Goal: Contribute content: Contribute content

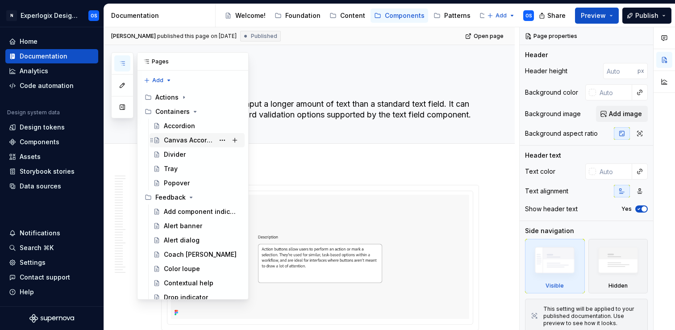
click at [187, 142] on div "Canvas Accordion" at bounding box center [189, 140] width 50 height 9
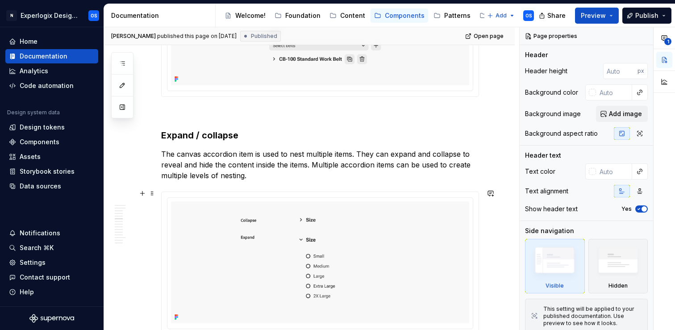
scroll to position [1230, 0]
type textarea "*"
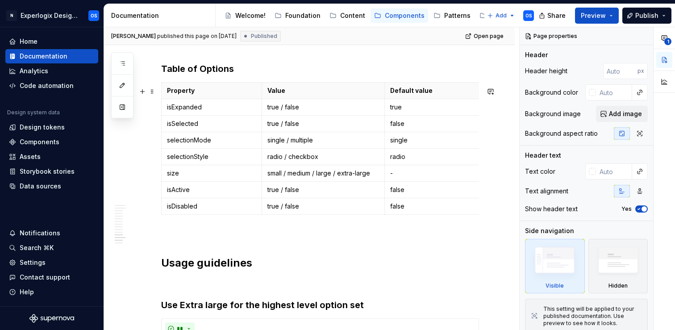
scroll to position [2388, 0]
click at [191, 214] on td "isDisabled" at bounding box center [212, 205] width 100 height 17
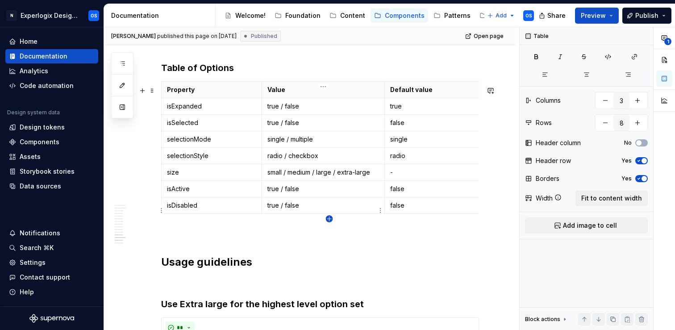
click at [328, 218] on icon "button" at bounding box center [329, 218] width 7 height 7
type input "9"
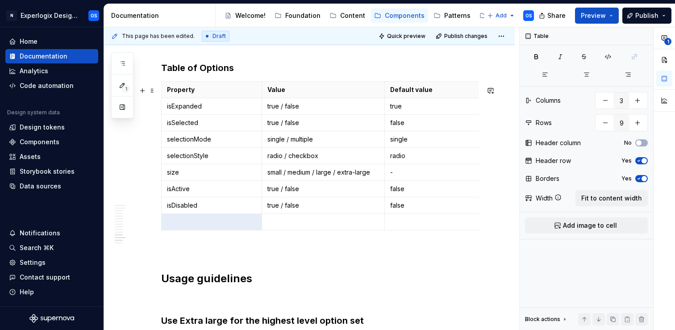
type textarea "*"
click at [222, 226] on p at bounding box center [211, 222] width 89 height 9
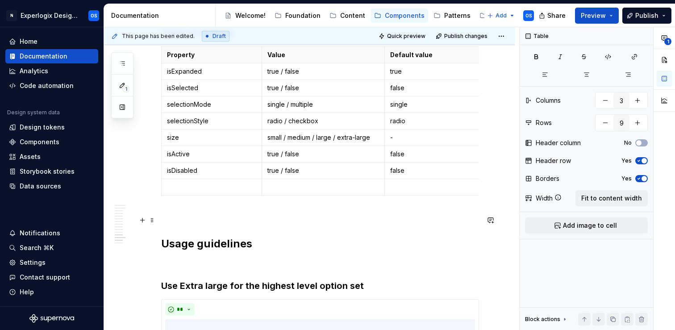
scroll to position [2420, 0]
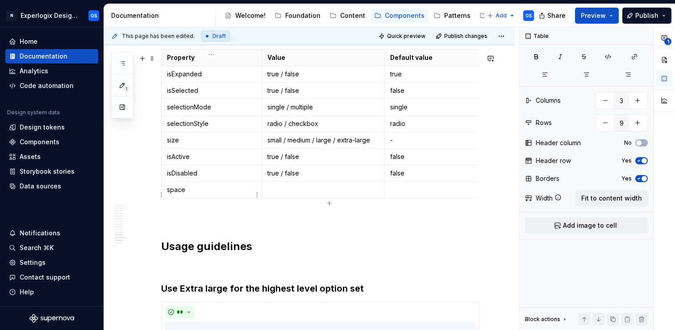
click at [197, 193] on p "space" at bounding box center [211, 189] width 89 height 9
click at [163, 195] on html "N Experlogix Design System OS Home Documentation Analytics Code automation Desi…" at bounding box center [337, 165] width 675 height 330
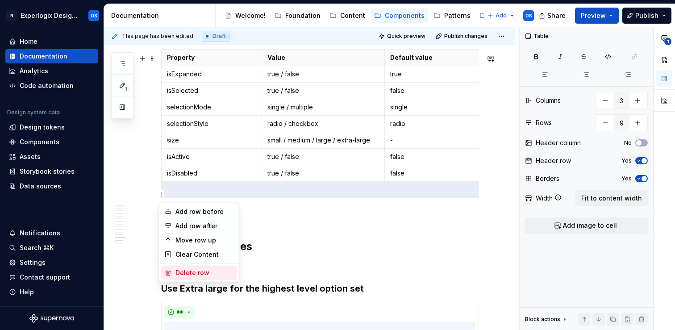
click at [193, 272] on div "Delete row" at bounding box center [205, 272] width 58 height 9
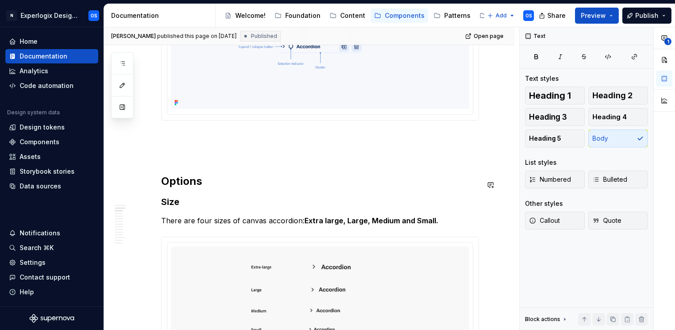
scroll to position [448, 0]
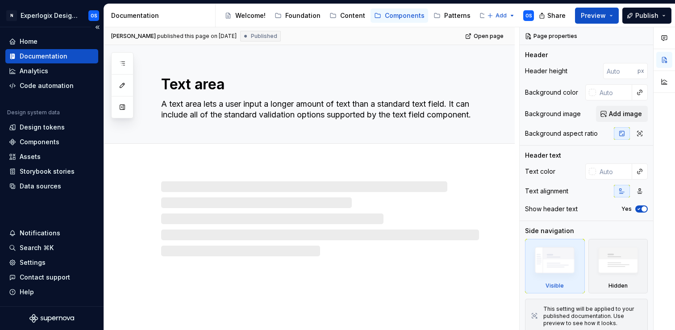
type textarea "*"
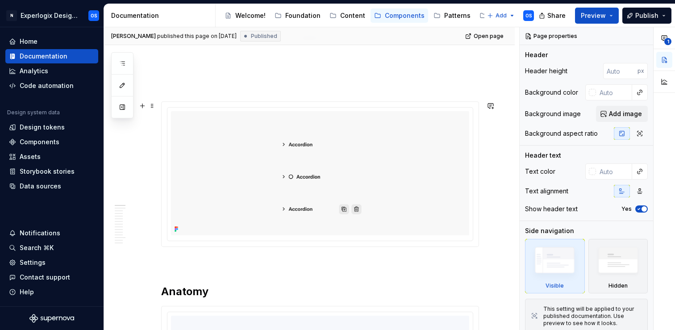
scroll to position [174, 0]
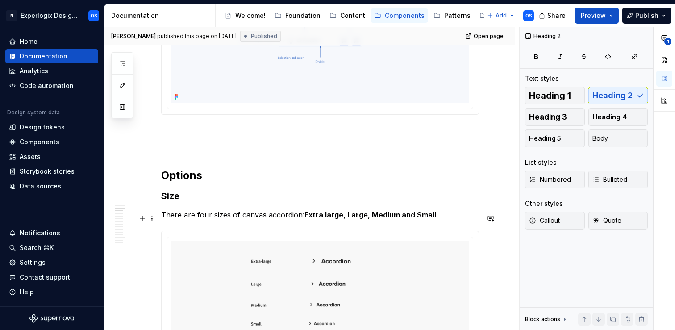
scroll to position [454, 0]
click at [199, 134] on p at bounding box center [320, 129] width 318 height 11
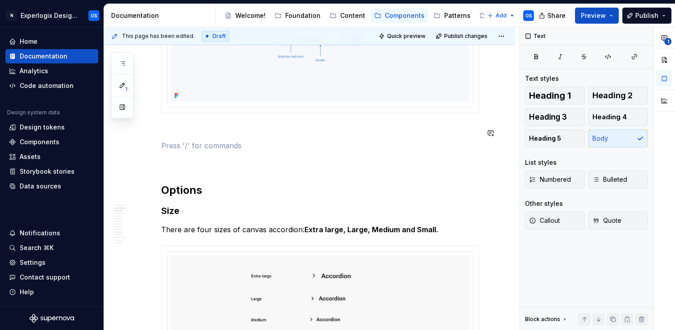
type textarea "*"
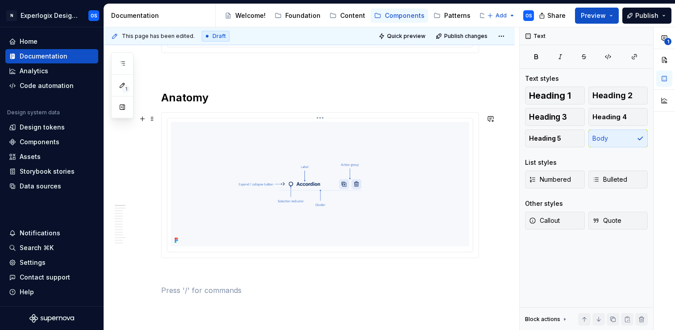
scroll to position [303, 0]
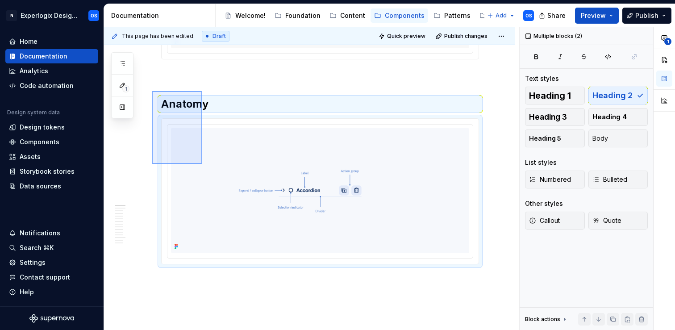
drag, startPoint x: 152, startPoint y: 91, endPoint x: 204, endPoint y: 166, distance: 90.8
click at [204, 166] on div "This page has been edited. Draft Quick preview Publish changes Canvas Accordion…" at bounding box center [311, 178] width 415 height 303
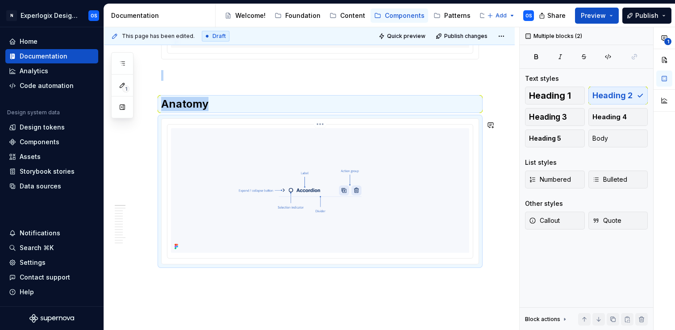
copy div "Anatomy"
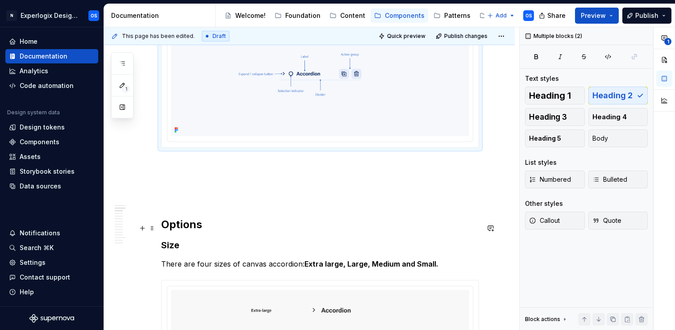
scroll to position [425, 0]
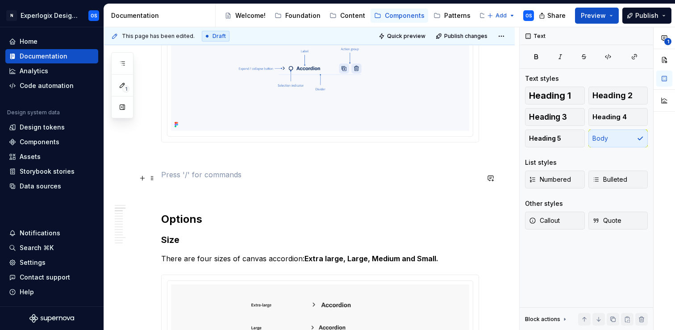
click at [188, 179] on p at bounding box center [320, 174] width 318 height 11
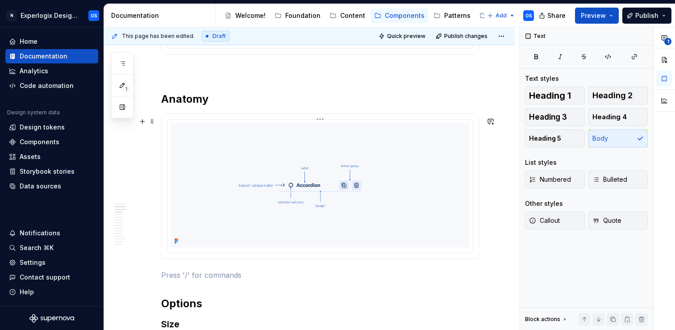
scroll to position [526, 0]
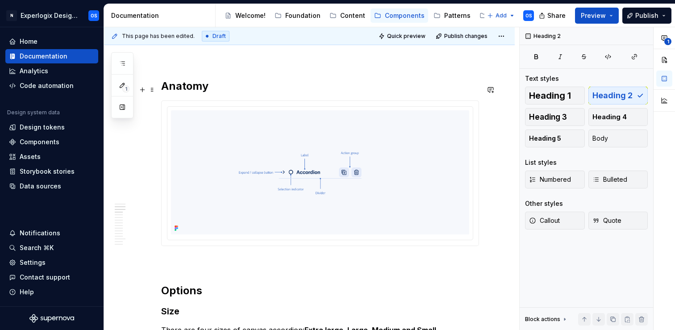
click at [213, 92] on h2 "Anatomy" at bounding box center [320, 86] width 318 height 14
click at [310, 180] on img at bounding box center [320, 172] width 298 height 124
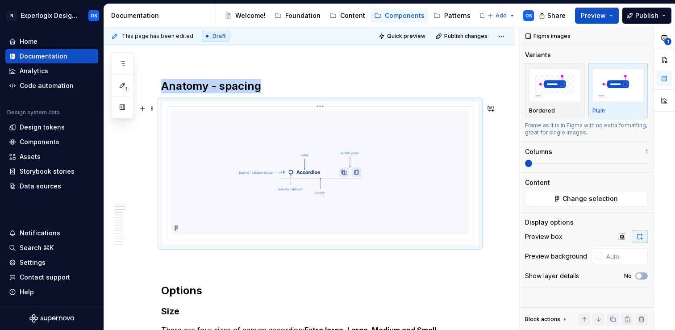
click at [323, 107] on html "N Experlogix Design System OS Home Documentation Analytics Code automation Desi…" at bounding box center [337, 165] width 675 height 330
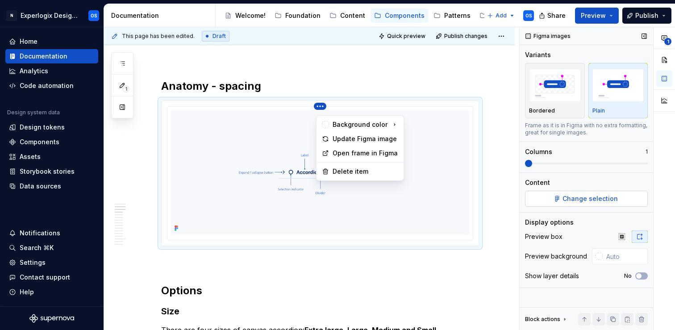
click at [568, 199] on div "**********" at bounding box center [597, 178] width 155 height 303
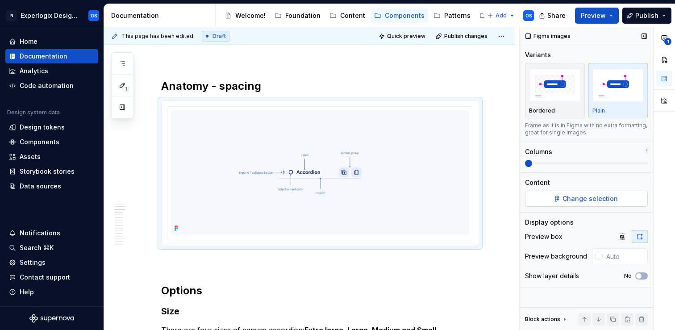
click at [568, 199] on span "Change selection" at bounding box center [590, 198] width 55 height 9
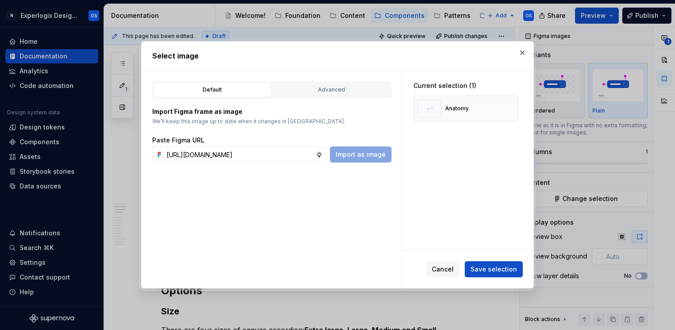
scroll to position [0, 215]
type input "[URL][DOMAIN_NAME]"
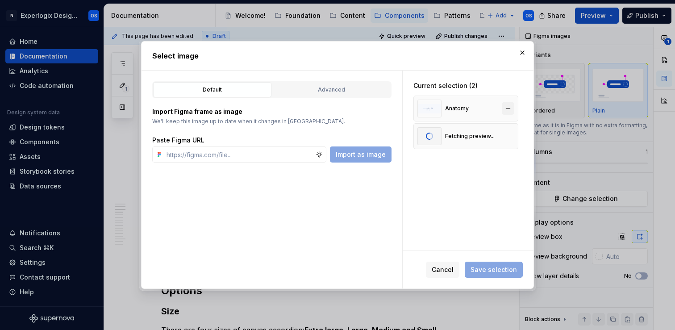
click at [511, 107] on button "button" at bounding box center [508, 108] width 13 height 13
click at [503, 265] on span "Save selection" at bounding box center [494, 269] width 46 height 9
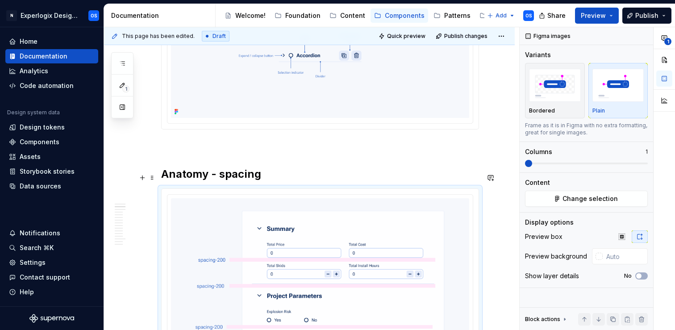
scroll to position [459, 0]
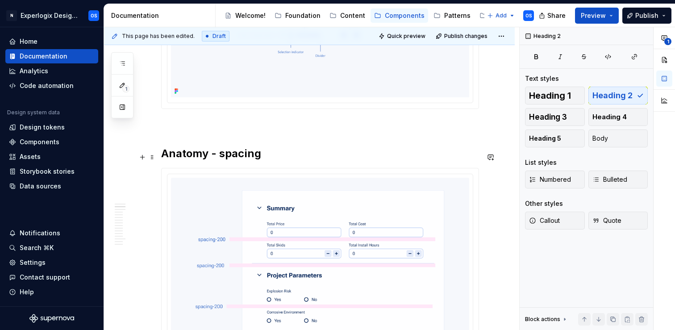
click at [237, 159] on h2 "Anatomy - spacing" at bounding box center [320, 153] width 318 height 14
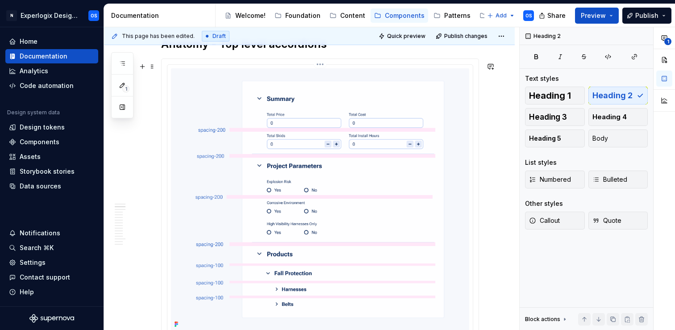
scroll to position [560, 0]
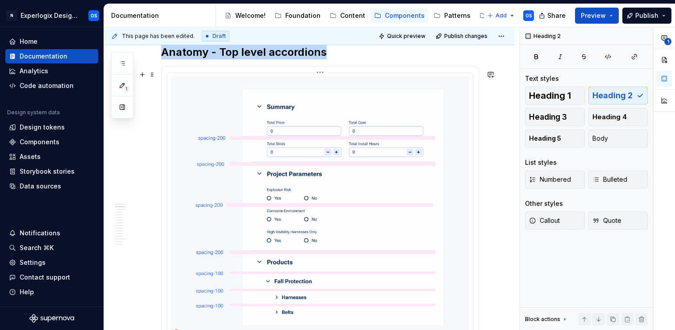
click at [325, 74] on html "N Experlogix Design System OS Home Documentation Analytics Code automation Desi…" at bounding box center [337, 165] width 675 height 330
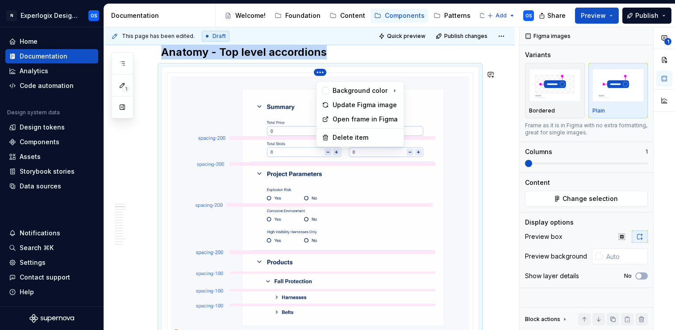
click at [280, 136] on html "N Experlogix Design System OS Home Documentation Analytics Code automation Desi…" at bounding box center [337, 165] width 675 height 330
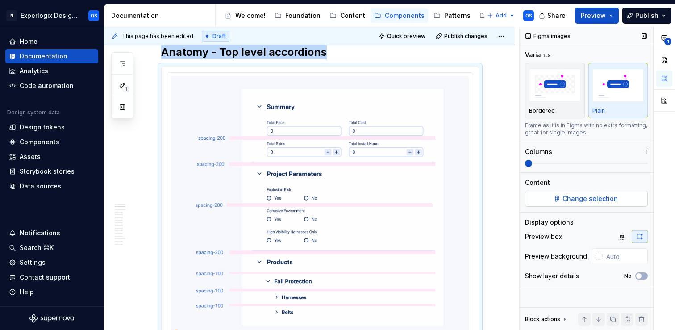
click at [559, 195] on button "Change selection" at bounding box center [586, 199] width 123 height 16
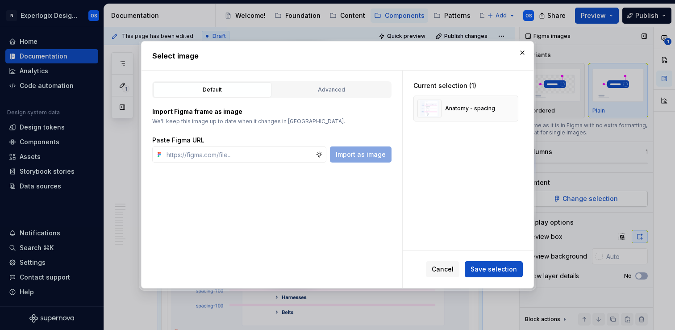
type textarea "*"
type input "[URL][DOMAIN_NAME]"
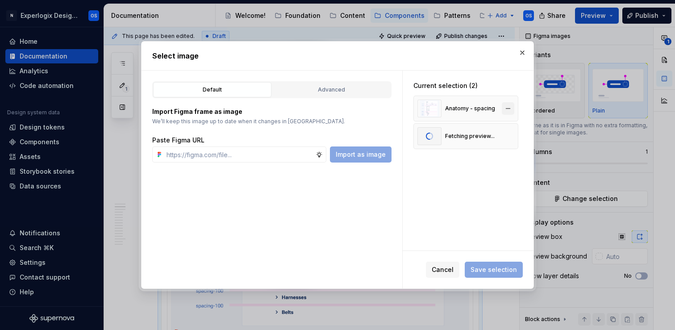
click at [514, 108] on button "button" at bounding box center [508, 108] width 13 height 13
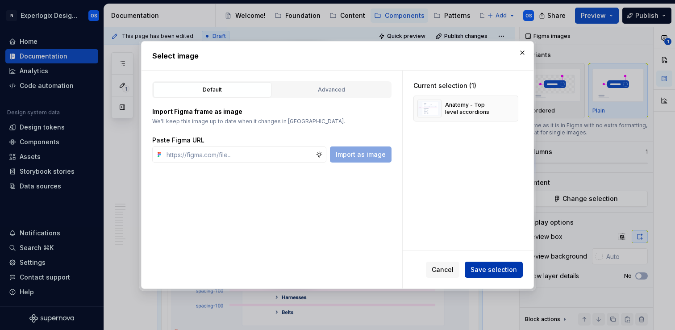
click at [489, 272] on span "Save selection" at bounding box center [494, 269] width 46 height 9
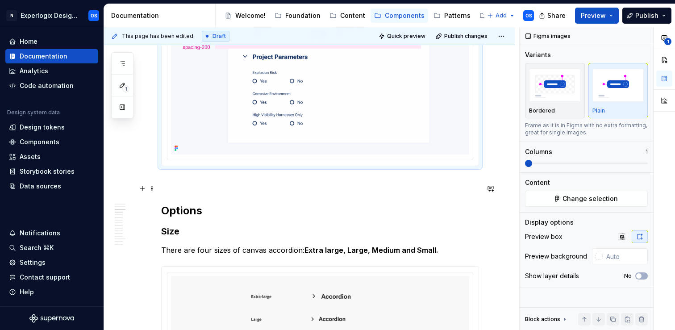
click at [271, 188] on p at bounding box center [320, 182] width 318 height 11
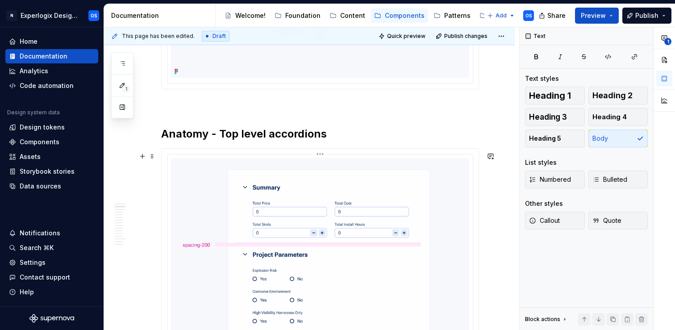
scroll to position [449, 0]
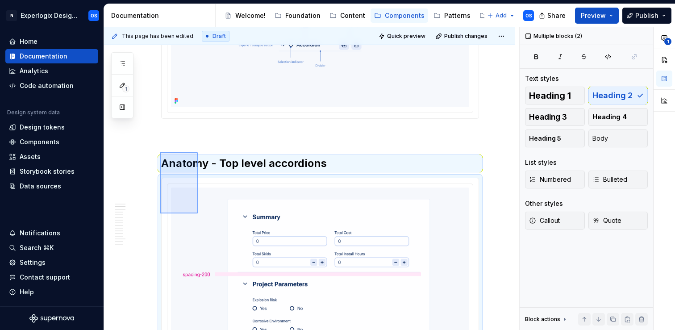
drag, startPoint x: 160, startPoint y: 152, endPoint x: 208, endPoint y: 231, distance: 92.6
click at [209, 232] on div "This page has been edited. Draft Quick preview Publish changes Canvas Accordion…" at bounding box center [311, 178] width 415 height 303
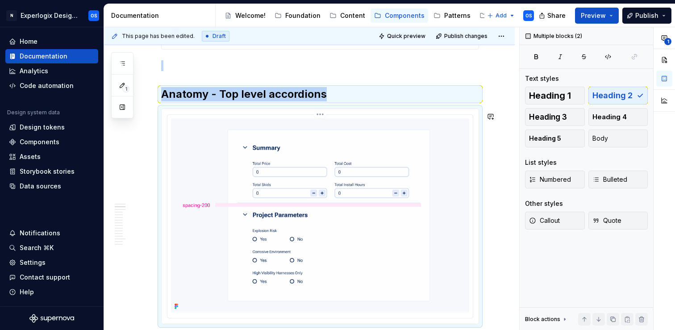
copy div "Anatomy - Top level accordions"
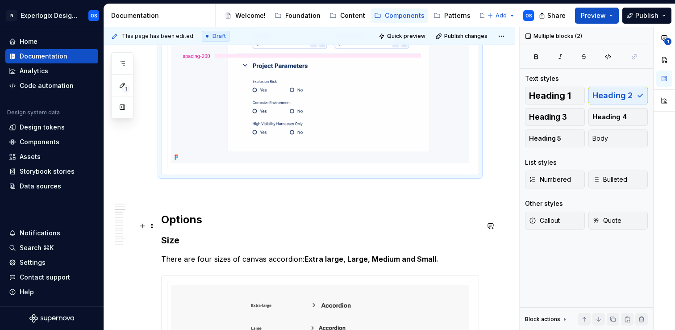
scroll to position [677, 0]
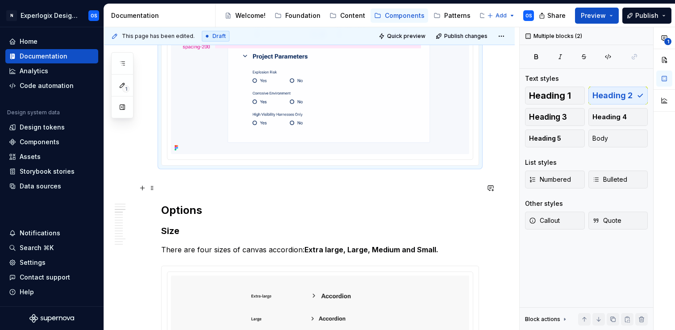
click at [194, 187] on p at bounding box center [320, 181] width 318 height 11
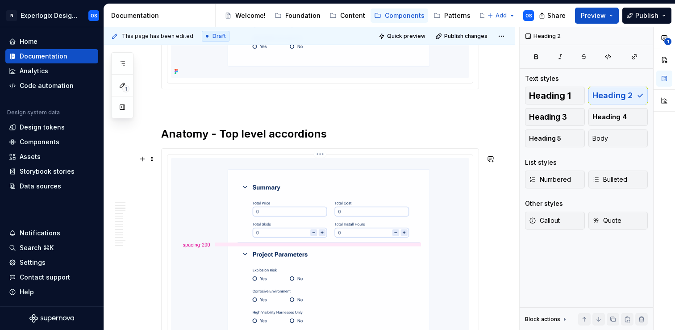
scroll to position [736, 0]
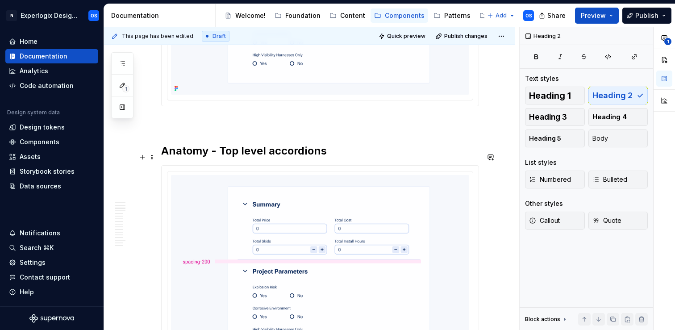
click at [241, 155] on h2 "Anatomy - Top level accordions" at bounding box center [320, 151] width 318 height 14
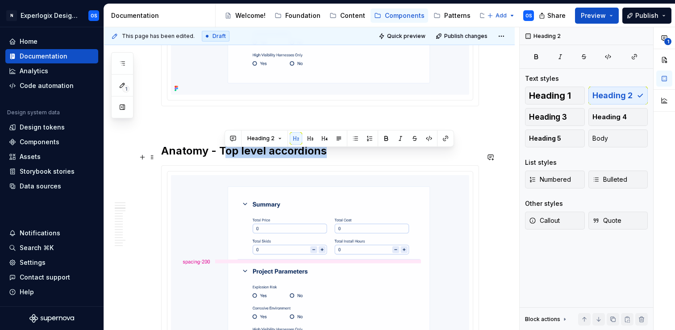
drag, startPoint x: 222, startPoint y: 155, endPoint x: 385, endPoint y: 163, distance: 162.8
click at [385, 158] on h2 "Anatomy - Top level accordions" at bounding box center [320, 151] width 318 height 14
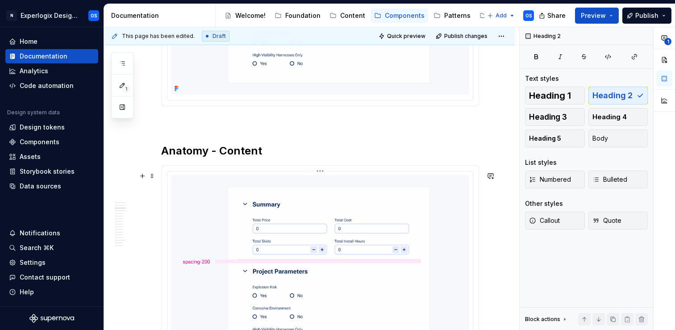
click at [322, 175] on html "N Experlogix Design System OS Home Documentation Analytics Code automation Desi…" at bounding box center [337, 165] width 675 height 330
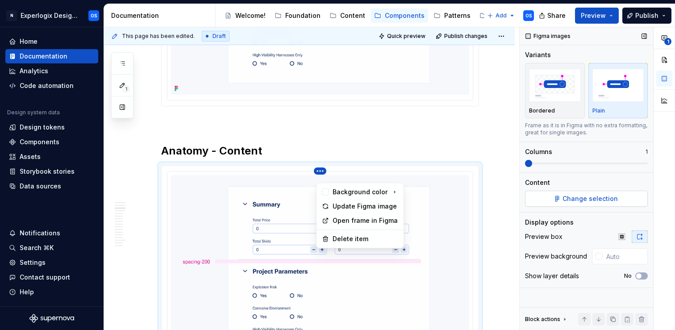
click at [571, 197] on div "**********" at bounding box center [597, 178] width 155 height 303
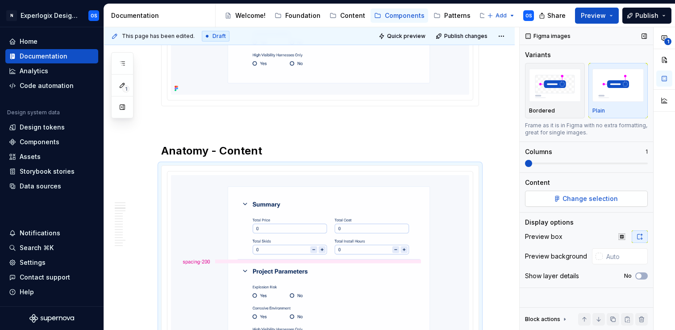
click at [585, 203] on span "Change selection" at bounding box center [590, 198] width 55 height 9
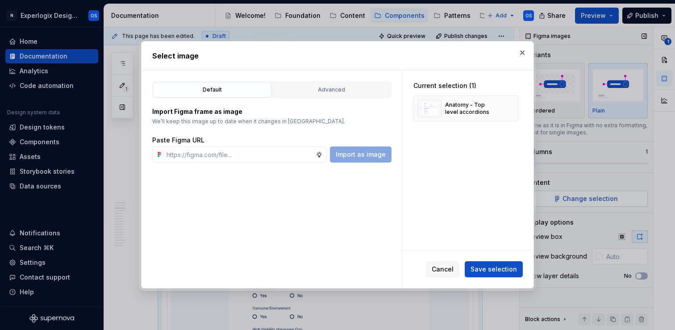
type textarea "*"
type input "[URL][DOMAIN_NAME]"
click at [515, 110] on button "button" at bounding box center [508, 108] width 13 height 13
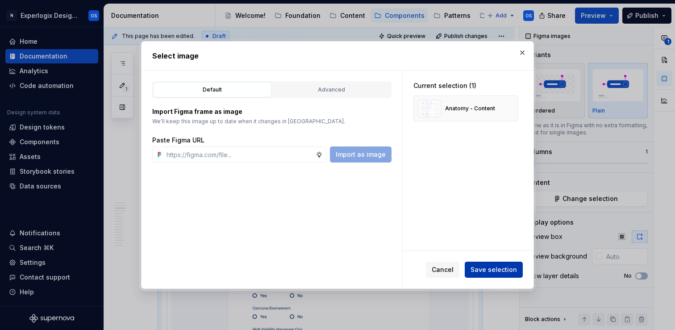
click at [487, 267] on span "Save selection" at bounding box center [494, 269] width 46 height 9
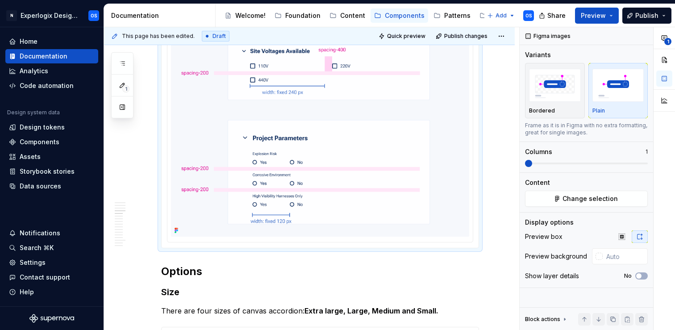
scroll to position [1018, 0]
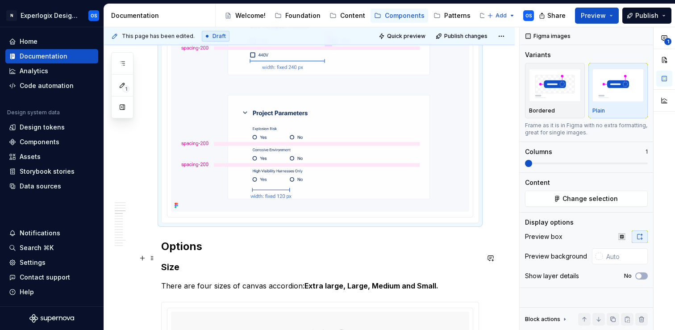
click at [164, 254] on h2 "Options" at bounding box center [320, 246] width 318 height 14
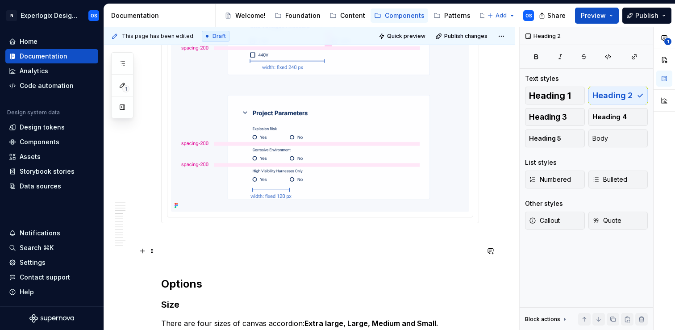
click at [176, 245] on p at bounding box center [320, 239] width 318 height 11
click at [179, 245] on p at bounding box center [320, 239] width 318 height 11
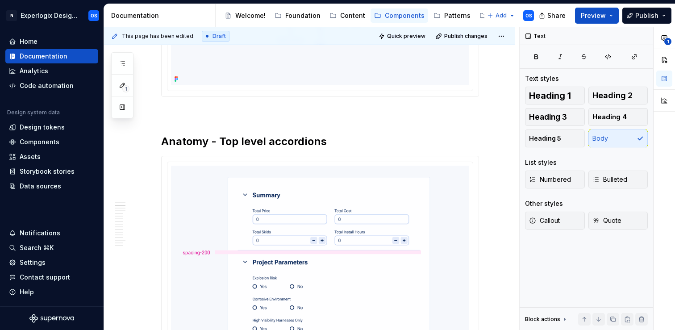
scroll to position [461, 0]
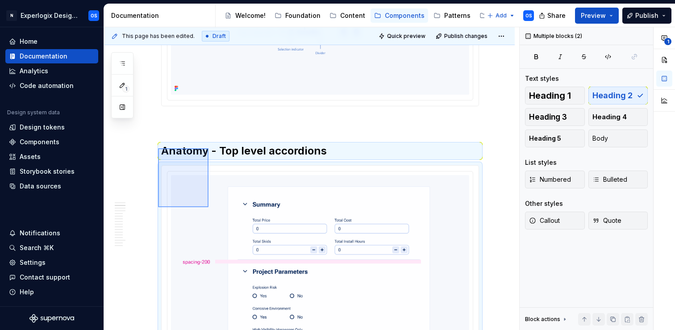
drag, startPoint x: 158, startPoint y: 148, endPoint x: 208, endPoint y: 206, distance: 77.3
click at [209, 207] on div "This page has been edited. Draft Quick preview Publish changes Canvas Accordion…" at bounding box center [311, 178] width 415 height 303
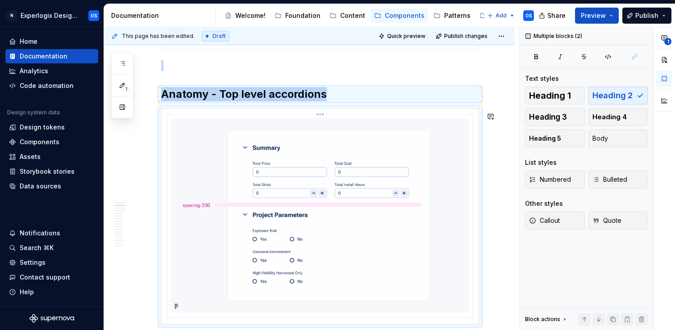
copy div "Anatomy - Top level accordions"
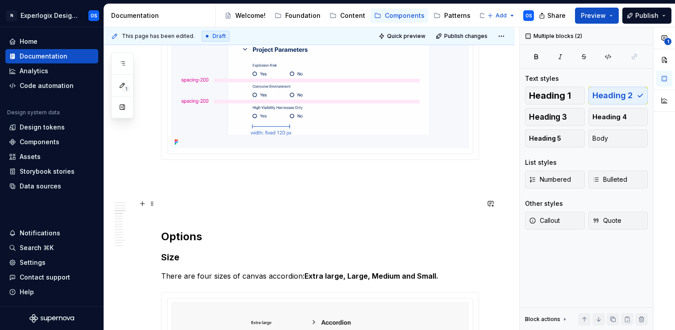
scroll to position [1080, 0]
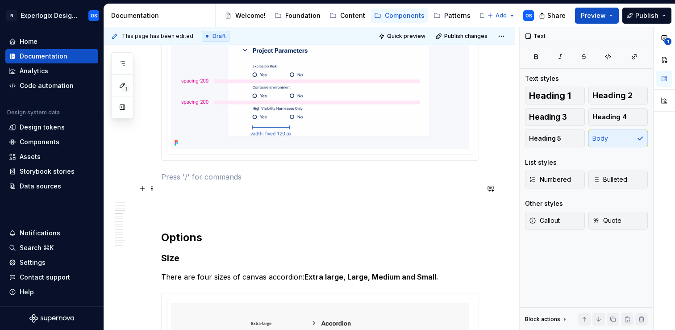
click at [196, 182] on p at bounding box center [320, 177] width 318 height 11
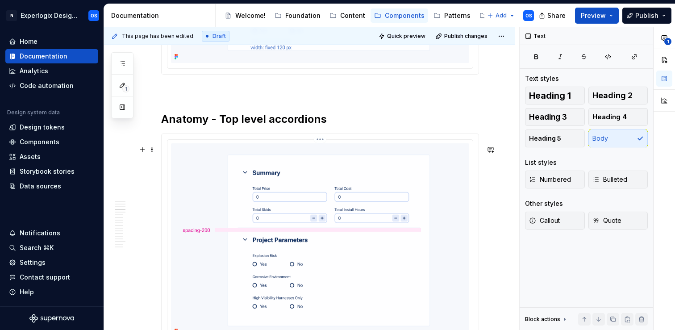
scroll to position [1171, 0]
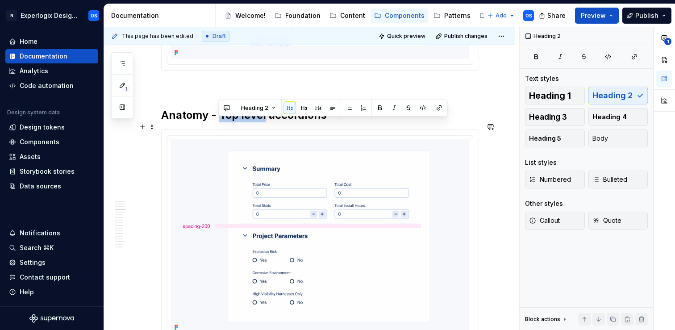
drag, startPoint x: 219, startPoint y: 123, endPoint x: 265, endPoint y: 124, distance: 46.0
click at [265, 122] on h2 "Anatomy - Top level accordions" at bounding box center [320, 115] width 318 height 14
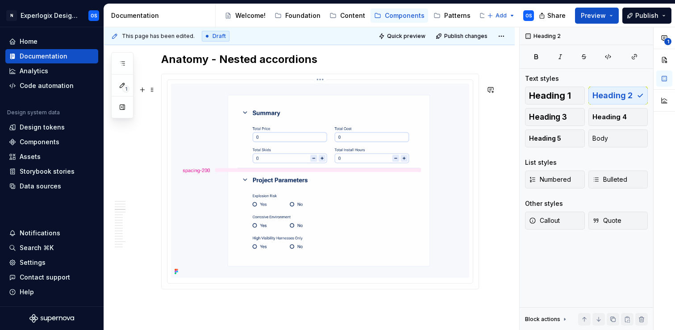
scroll to position [1222, 0]
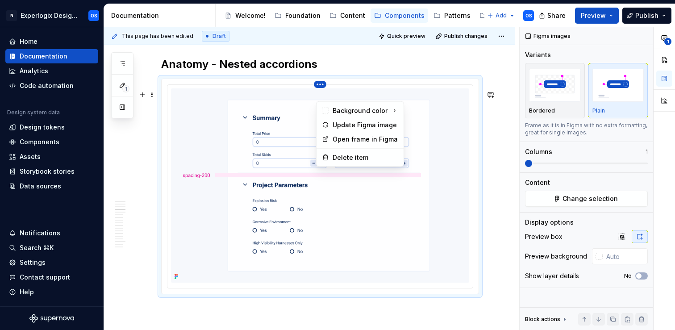
click at [323, 96] on html "N Experlogix Design System OS Home Documentation Analytics Code automation Desi…" at bounding box center [337, 165] width 675 height 330
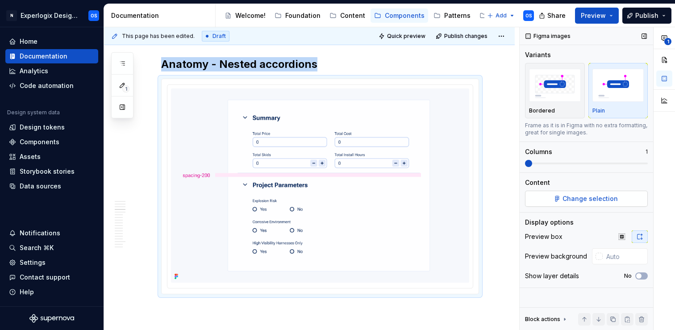
click at [599, 203] on div "**********" at bounding box center [597, 178] width 155 height 303
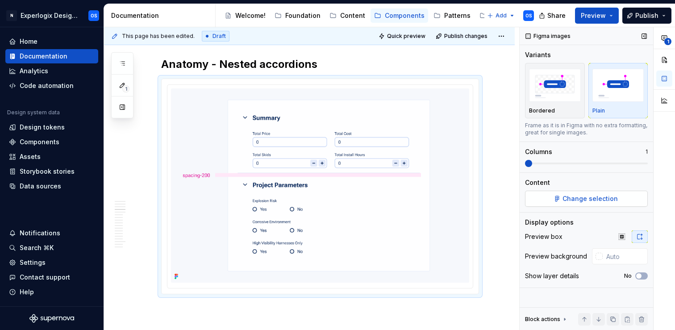
click at [599, 203] on span "Change selection" at bounding box center [590, 198] width 55 height 9
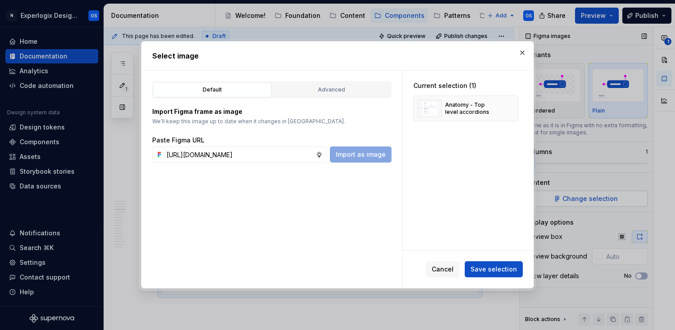
scroll to position [0, 215]
type input "[URL][DOMAIN_NAME]"
click at [515, 105] on button "button" at bounding box center [508, 108] width 13 height 13
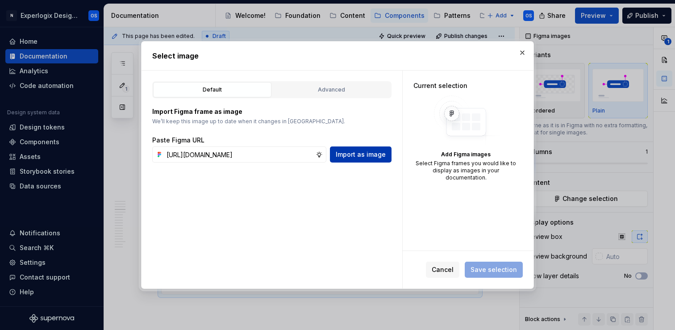
click at [361, 150] on button "Import as image" at bounding box center [361, 154] width 62 height 16
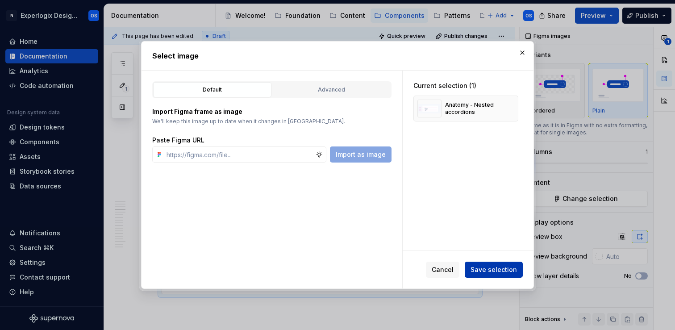
click at [478, 272] on span "Save selection" at bounding box center [494, 269] width 46 height 9
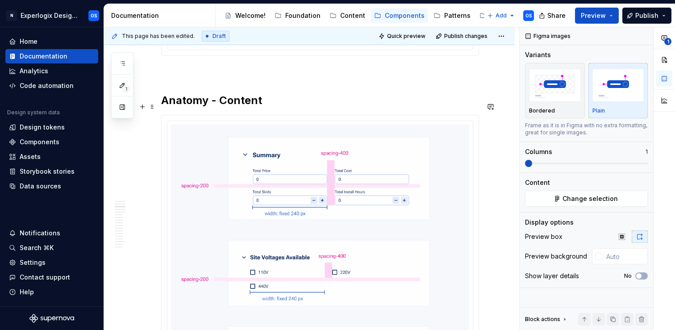
scroll to position [759, 0]
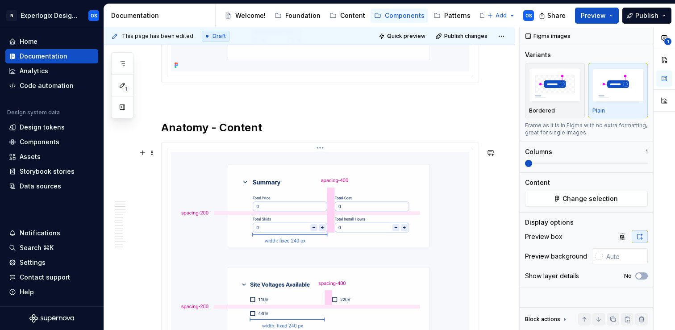
click at [324, 154] on html "N Experlogix Design System OS Home Documentation Analytics Code automation Desi…" at bounding box center [337, 165] width 675 height 330
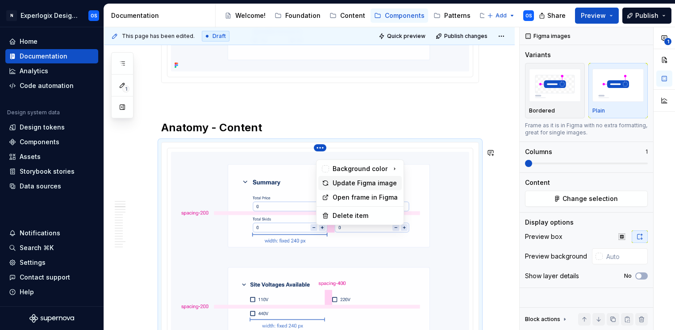
click at [337, 185] on div "Update Figma image" at bounding box center [366, 183] width 66 height 9
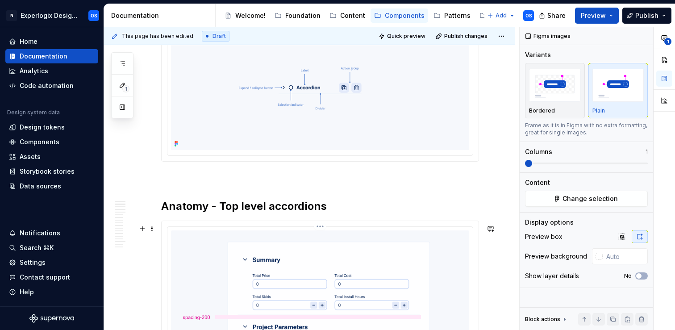
scroll to position [558, 0]
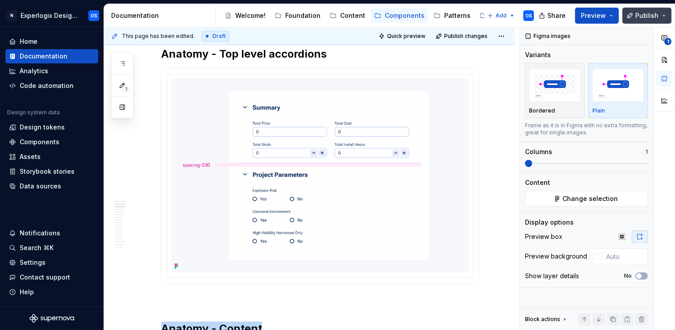
click at [633, 17] on button "Publish" at bounding box center [647, 16] width 49 height 16
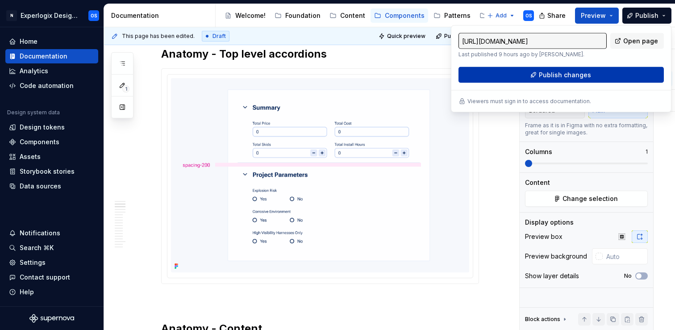
click at [563, 74] on span "Publish changes" at bounding box center [565, 75] width 52 height 9
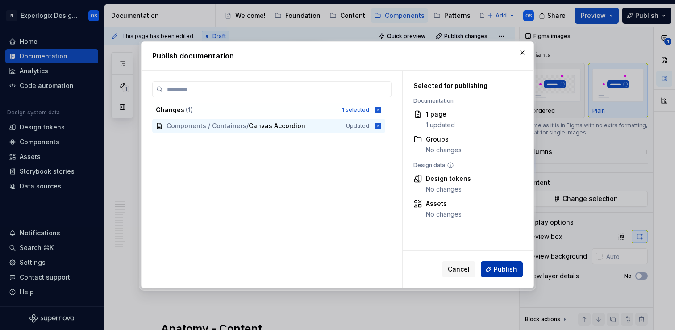
click at [494, 270] on button "Publish" at bounding box center [502, 270] width 42 height 16
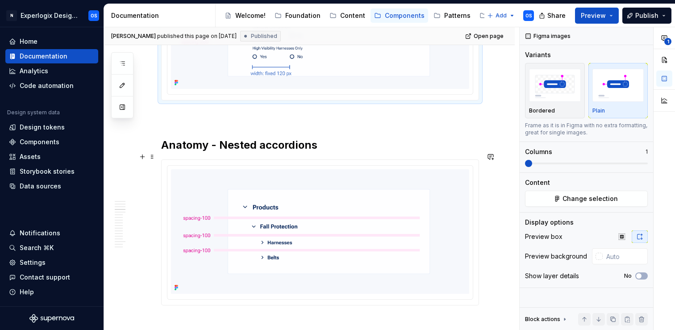
scroll to position [1160, 0]
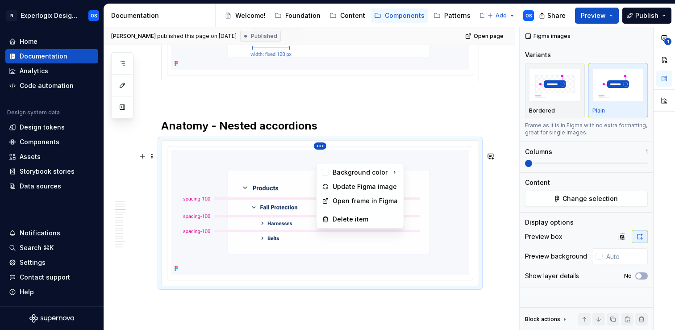
click at [322, 159] on html "N Experlogix Design System OS Home Documentation Analytics Code automation Desi…" at bounding box center [337, 165] width 675 height 330
click at [333, 186] on div "Update Figma image" at bounding box center [366, 186] width 66 height 9
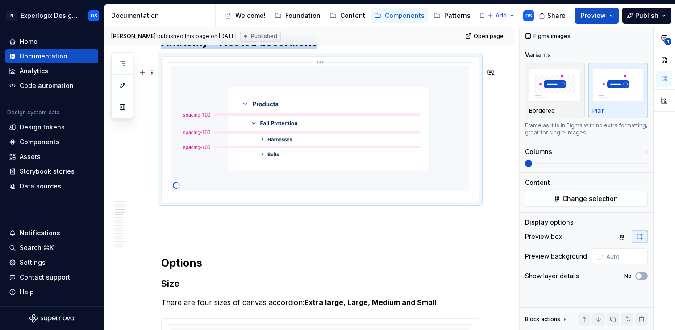
scroll to position [1241, 0]
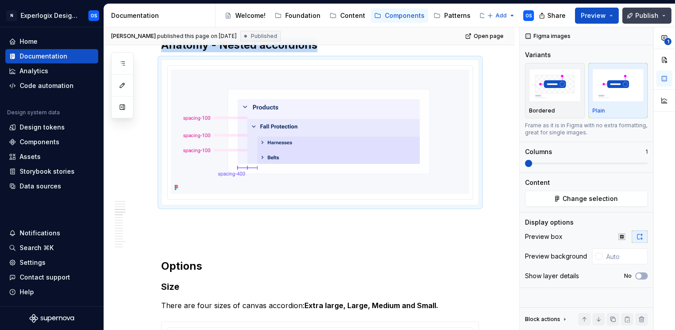
click at [652, 12] on span "Publish" at bounding box center [647, 15] width 23 height 9
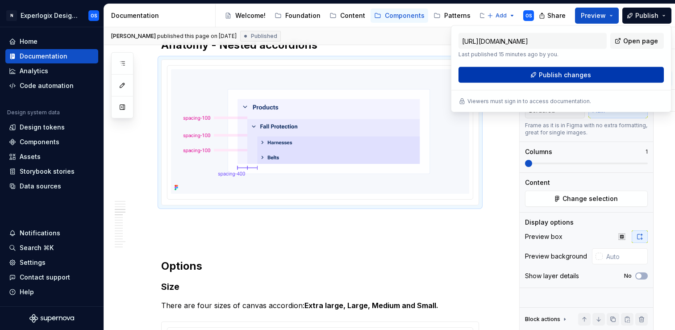
click at [574, 79] on span "Publish changes" at bounding box center [565, 75] width 52 height 9
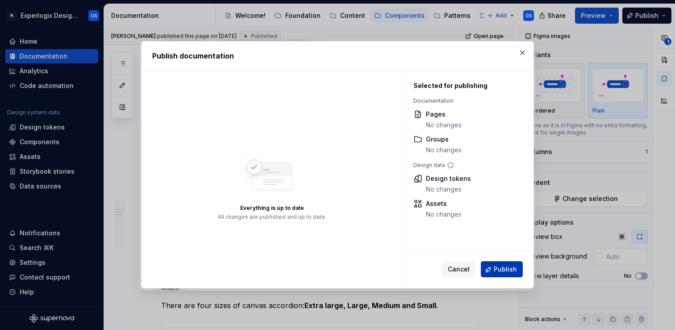
click at [503, 267] on span "Publish" at bounding box center [505, 269] width 23 height 9
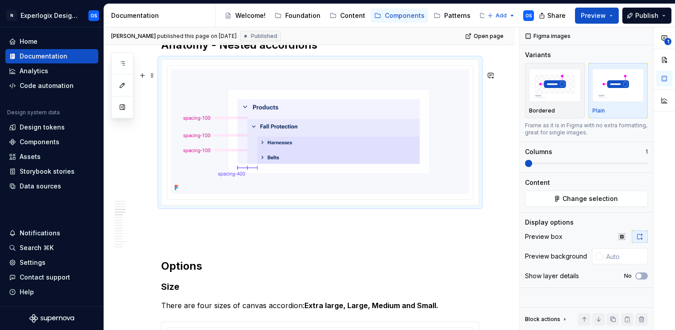
click at [319, 77] on html "N Experlogix Design System OS Home Documentation Analytics Code automation Desi…" at bounding box center [337, 165] width 675 height 330
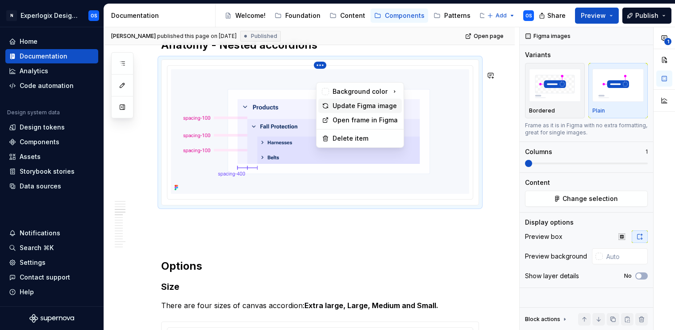
click at [343, 108] on div "Update Figma image" at bounding box center [366, 105] width 66 height 9
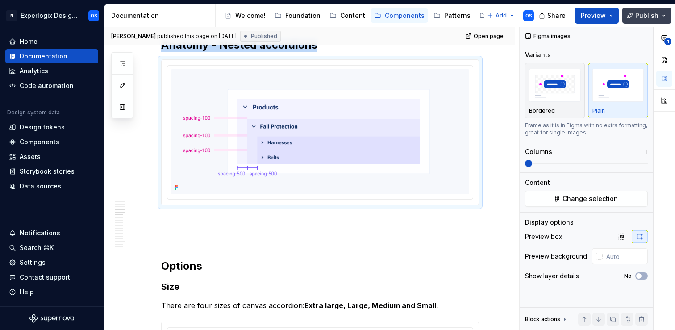
click at [646, 15] on span "Publish" at bounding box center [647, 15] width 23 height 9
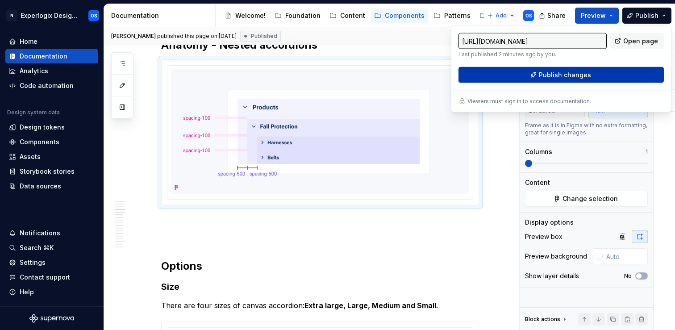
click at [602, 71] on button "Publish changes" at bounding box center [561, 75] width 205 height 16
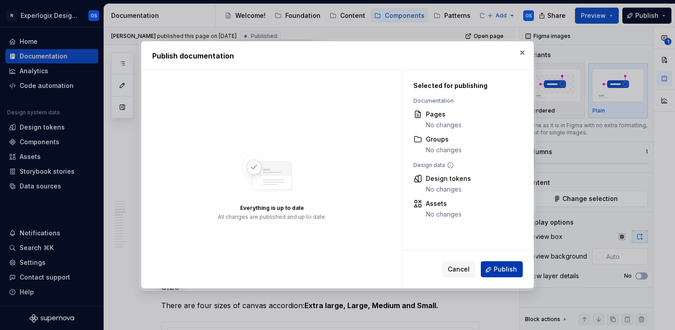
click at [506, 265] on span "Publish" at bounding box center [505, 269] width 23 height 9
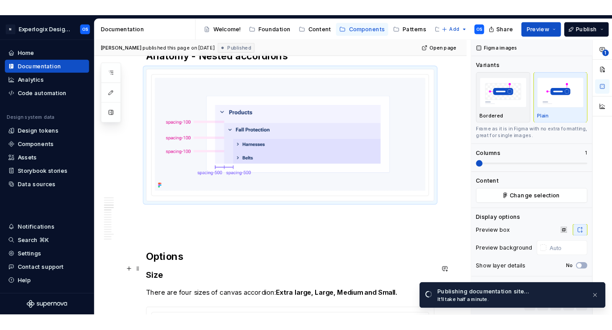
scroll to position [1213, 0]
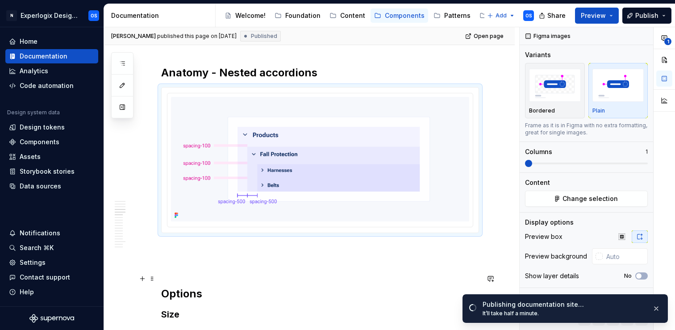
click at [310, 271] on p at bounding box center [320, 265] width 318 height 11
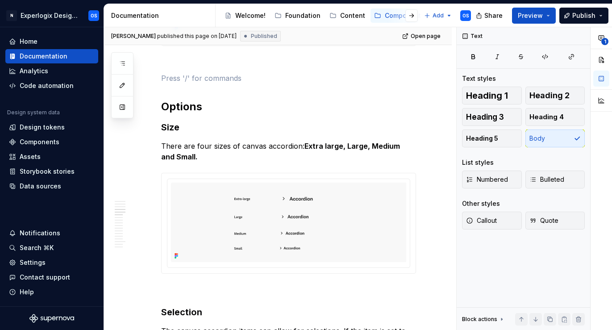
scroll to position [1052, 0]
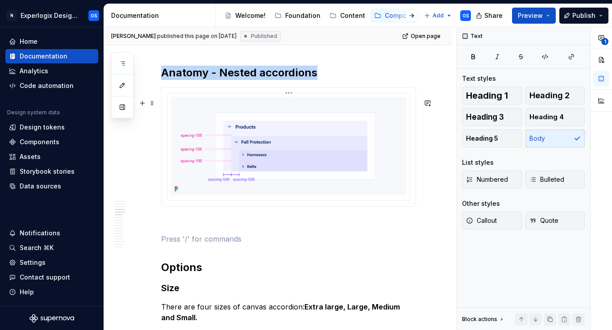
click at [292, 105] on html "N Experlogix Design System OS Home Documentation Analytics Code automation Desi…" at bounding box center [306, 165] width 612 height 330
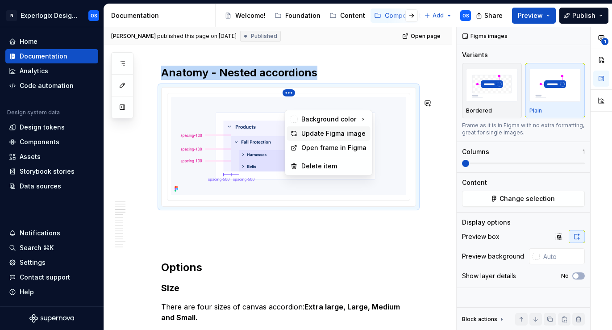
click at [314, 134] on div "Update Figma image" at bounding box center [334, 133] width 66 height 9
click at [291, 101] on html "N Experlogix Design System OS Home Documentation Analytics Code automation Desi…" at bounding box center [306, 165] width 612 height 330
click at [313, 134] on div "Update Figma image" at bounding box center [334, 133] width 66 height 9
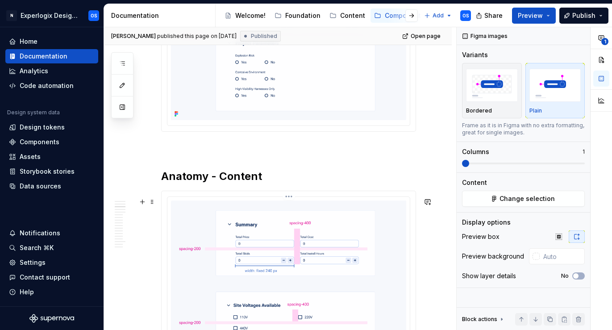
scroll to position [602, 0]
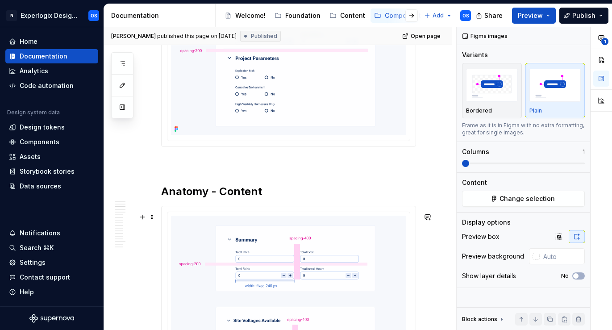
click at [289, 218] on html "N Experlogix Design System OS Home Documentation Analytics Code automation Desi…" at bounding box center [306, 165] width 612 height 330
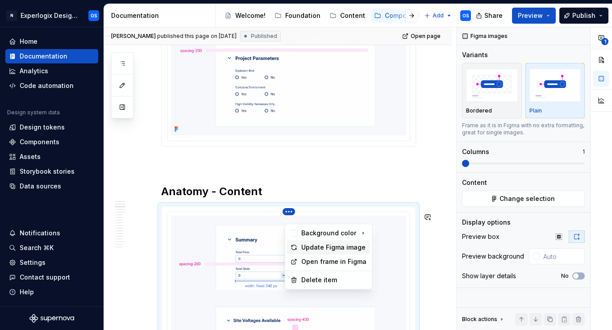
click at [304, 249] on div "Update Figma image" at bounding box center [334, 247] width 66 height 9
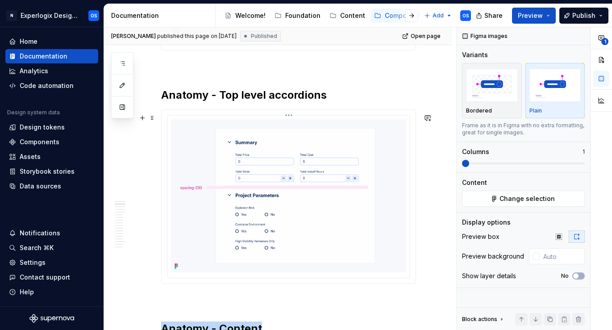
scroll to position [445, 0]
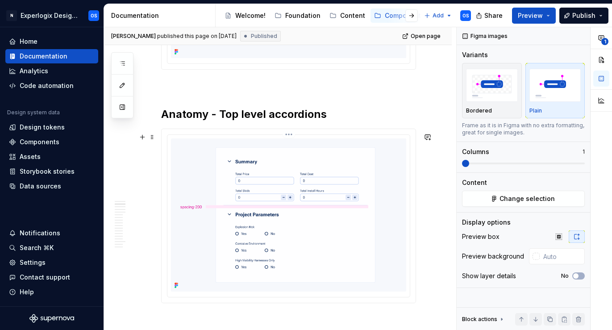
click at [292, 137] on html "N Experlogix Design System OS Home Documentation Analytics Code automation Desi…" at bounding box center [306, 165] width 612 height 330
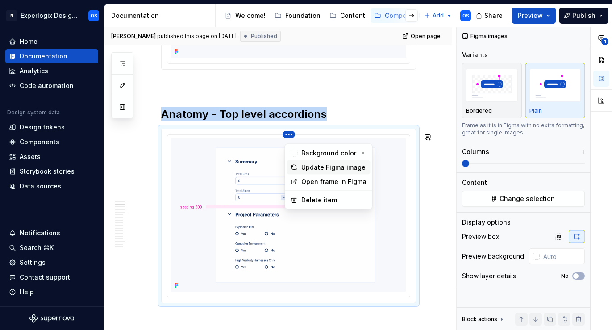
click at [303, 167] on div "Update Figma image" at bounding box center [334, 167] width 66 height 9
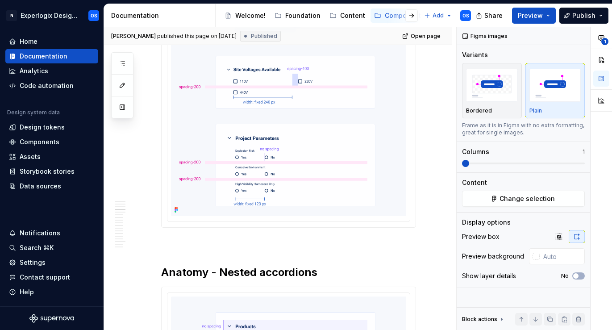
scroll to position [853, 0]
click at [573, 19] on button "Publish" at bounding box center [584, 16] width 49 height 16
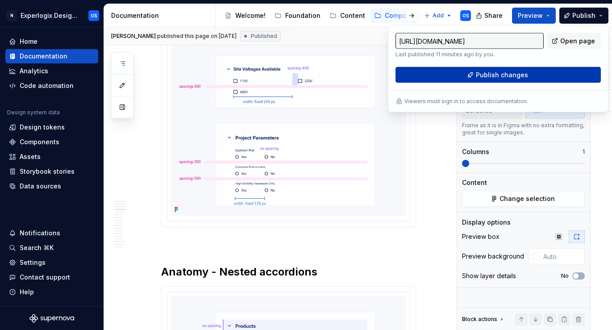
click at [517, 76] on span "Publish changes" at bounding box center [502, 75] width 52 height 9
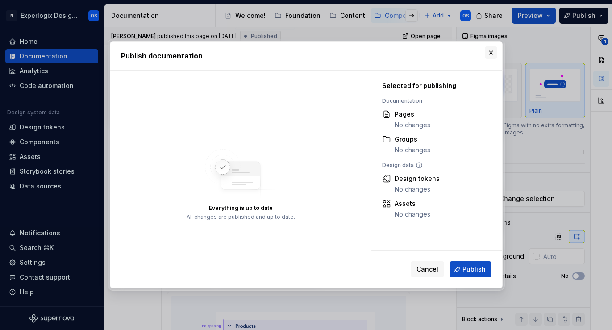
click at [487, 54] on button "button" at bounding box center [491, 52] width 13 height 13
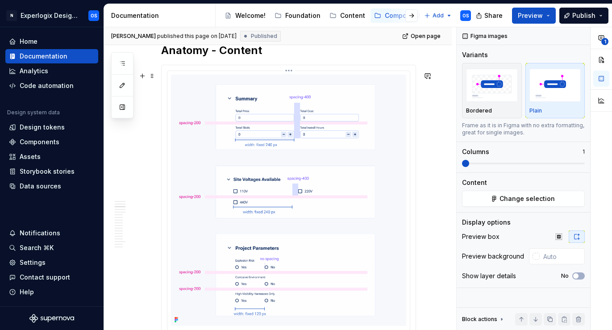
scroll to position [735, 0]
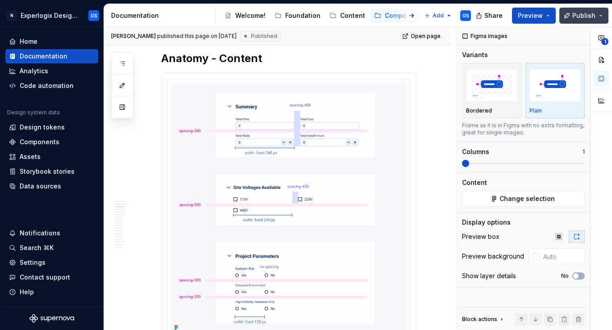
click at [580, 10] on button "Publish" at bounding box center [584, 16] width 49 height 16
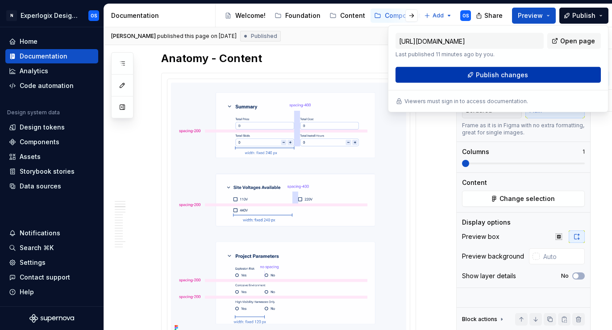
click at [530, 74] on button "Publish changes" at bounding box center [498, 75] width 205 height 16
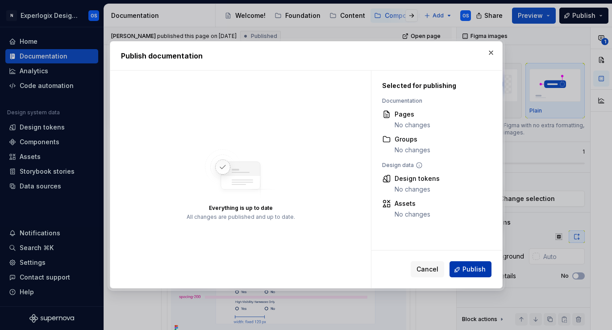
click at [467, 269] on span "Publish" at bounding box center [474, 269] width 23 height 9
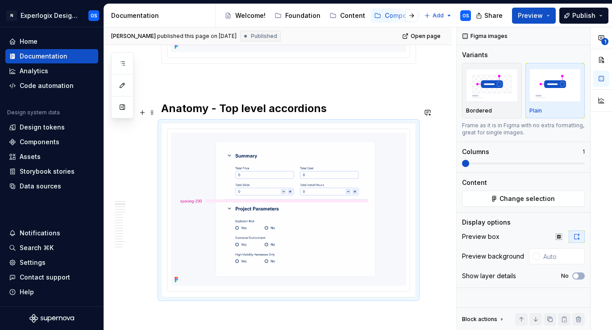
scroll to position [449, 0]
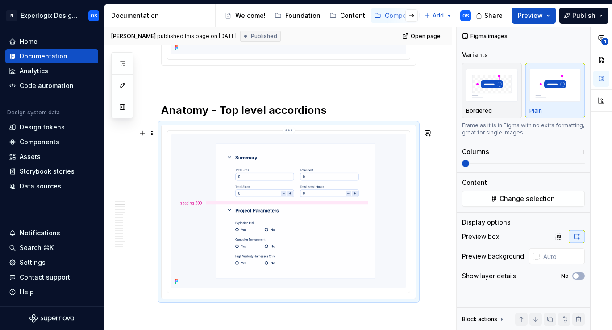
click at [289, 130] on html "N Experlogix Design System OS Home Documentation Analytics Code automation Desi…" at bounding box center [306, 165] width 612 height 330
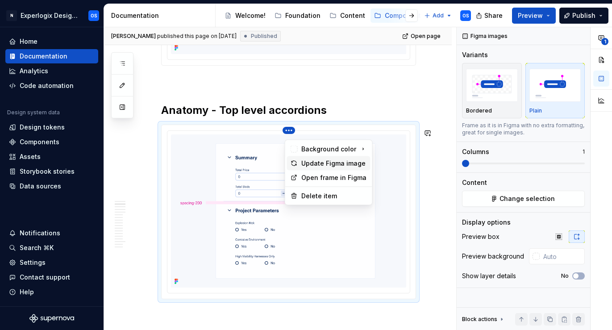
click at [300, 162] on div "Update Figma image" at bounding box center [329, 163] width 84 height 14
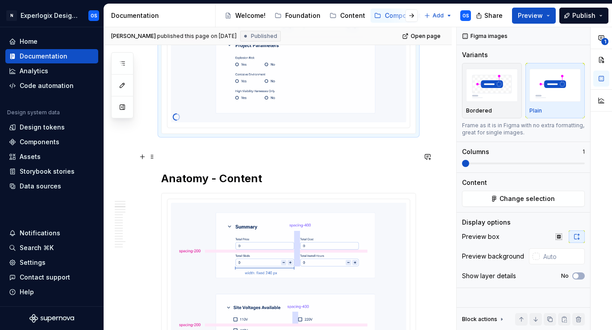
scroll to position [616, 0]
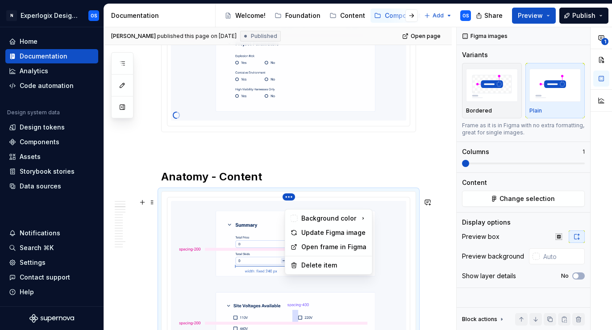
click at [289, 203] on html "N Experlogix Design System OS Home Documentation Analytics Code automation Desi…" at bounding box center [306, 165] width 612 height 330
click at [295, 237] on div "Update Figma image" at bounding box center [329, 233] width 84 height 14
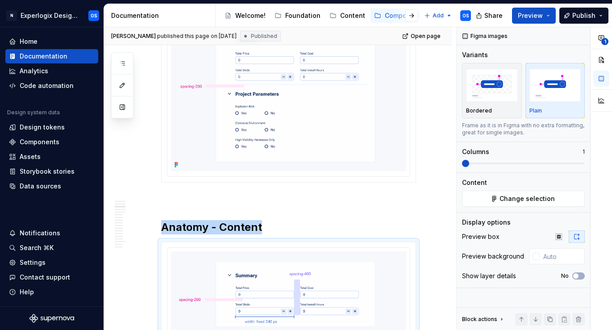
scroll to position [568, 0]
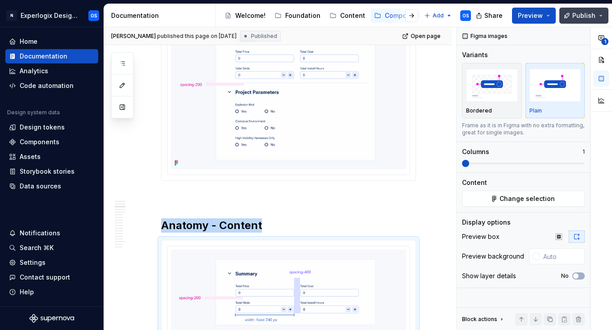
click at [572, 20] on button "Publish" at bounding box center [584, 16] width 49 height 16
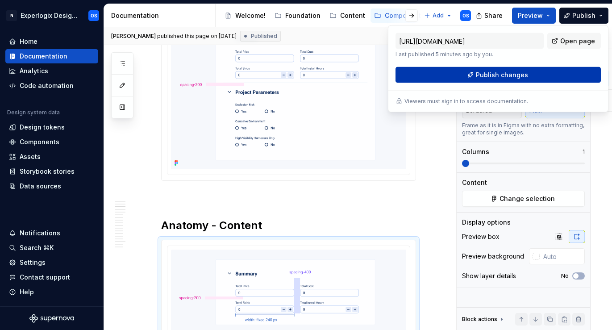
click at [506, 79] on span "Publish changes" at bounding box center [502, 75] width 52 height 9
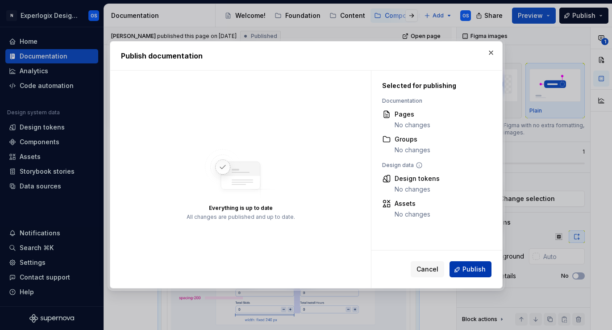
click at [466, 269] on span "Publish" at bounding box center [474, 269] width 23 height 9
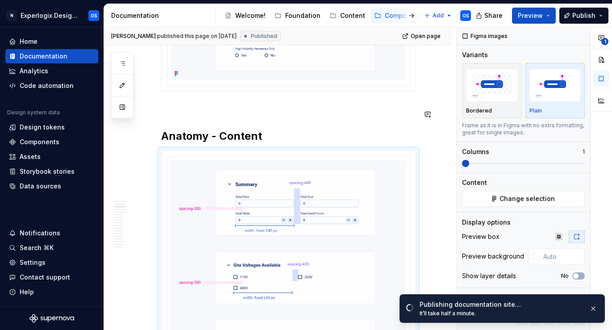
scroll to position [660, 0]
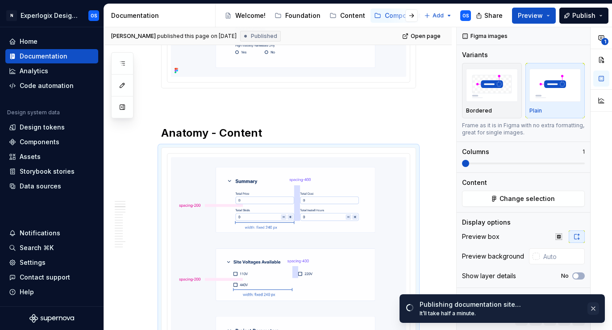
click at [594, 310] on button "button" at bounding box center [594, 308] width 12 height 13
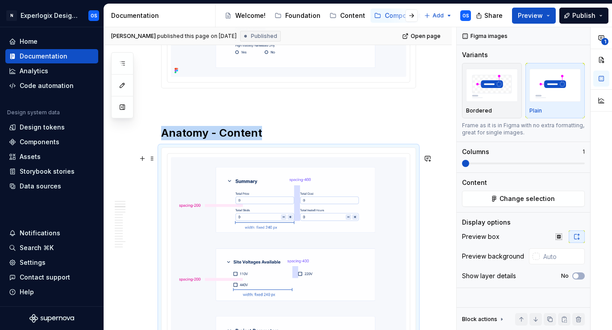
click at [293, 164] on img at bounding box center [288, 282] width 235 height 251
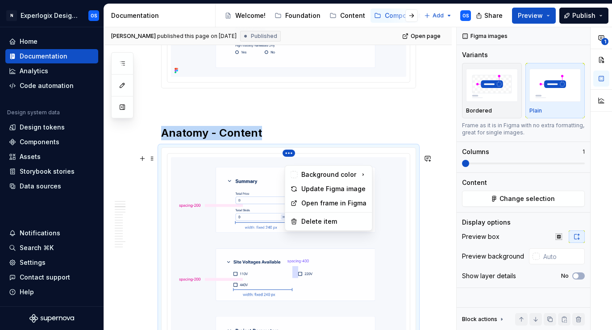
click at [292, 160] on html "N Experlogix Design System OS Home Documentation Analytics Code automation Desi…" at bounding box center [306, 165] width 612 height 330
click at [301, 184] on div "Update Figma image" at bounding box center [329, 189] width 84 height 14
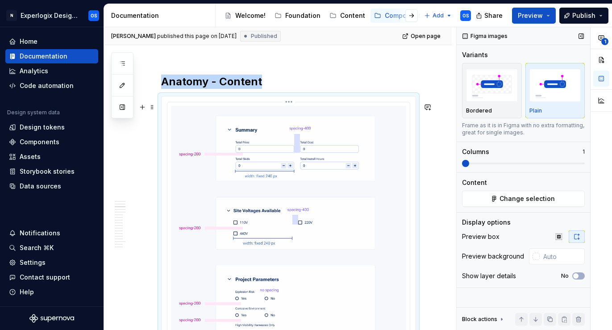
scroll to position [709, 0]
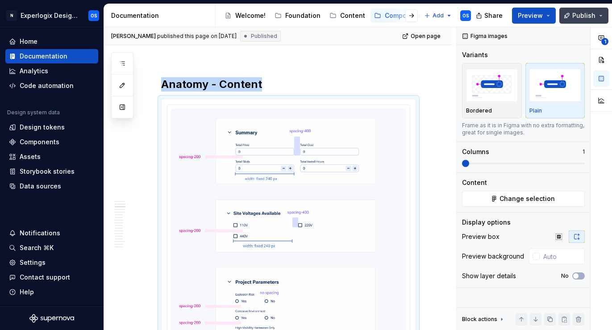
click at [576, 16] on span "Publish" at bounding box center [584, 15] width 23 height 9
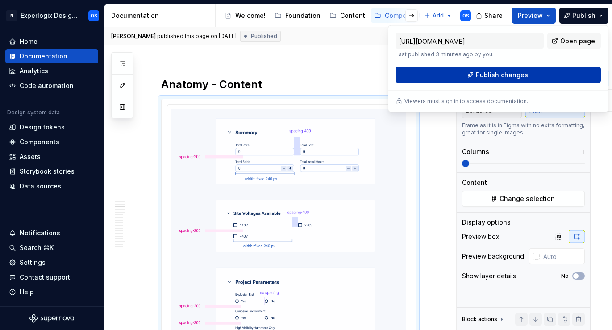
click at [517, 73] on span "Publish changes" at bounding box center [502, 75] width 52 height 9
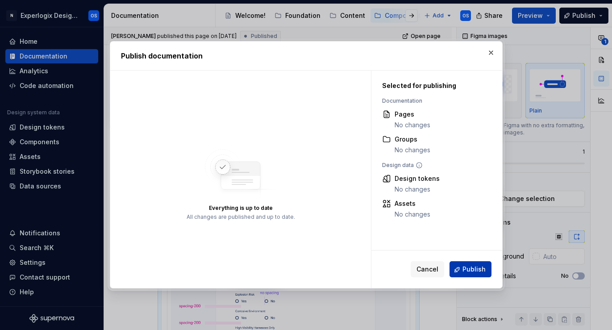
click at [469, 268] on span "Publish" at bounding box center [474, 269] width 23 height 9
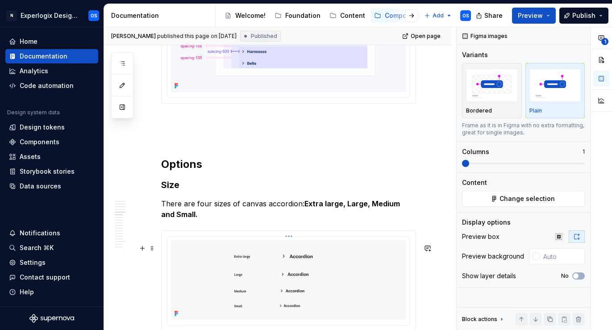
scroll to position [1030, 0]
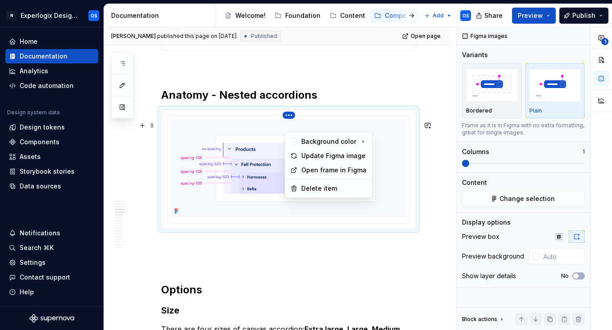
click at [291, 126] on html "N Experlogix Design System OS Home Documentation Analytics Code automation Desi…" at bounding box center [306, 165] width 612 height 330
click at [301, 156] on div "Update Figma image" at bounding box center [329, 156] width 84 height 14
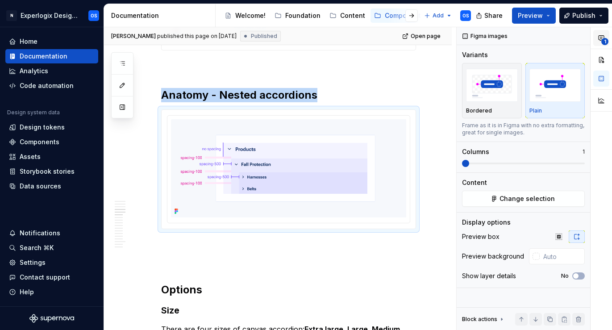
click at [602, 37] on icon "button" at bounding box center [601, 38] width 5 height 5
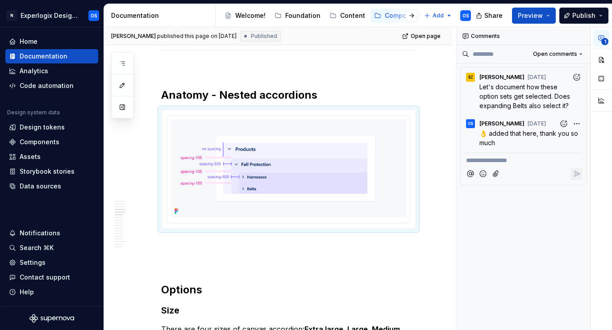
click at [526, 130] on span "👌 added that here, thank you so much" at bounding box center [530, 138] width 100 height 17
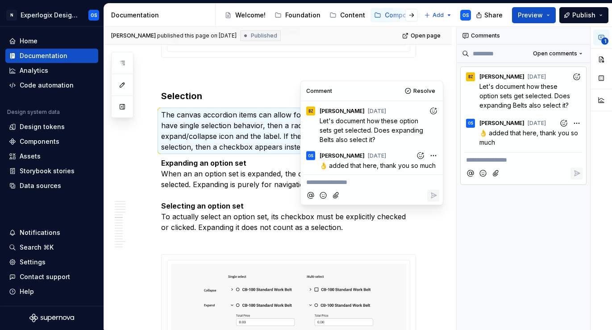
scroll to position [1481, 0]
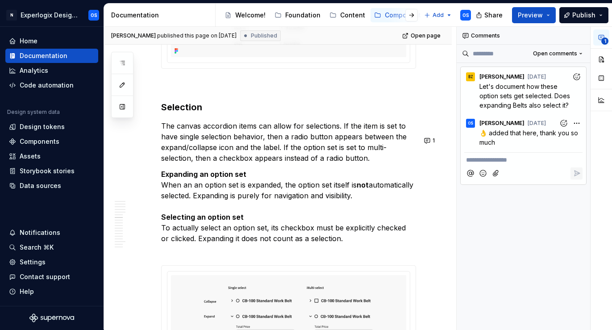
scroll to position [1414, 0]
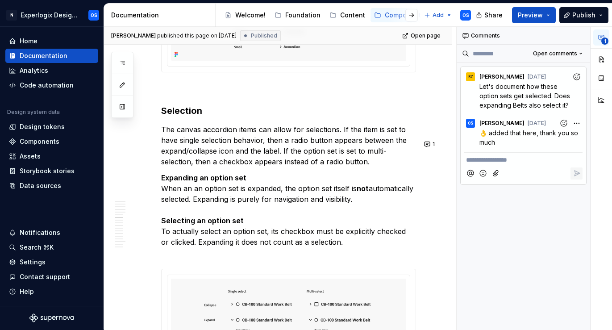
click at [600, 40] on icon "button" at bounding box center [601, 37] width 7 height 7
type textarea "*"
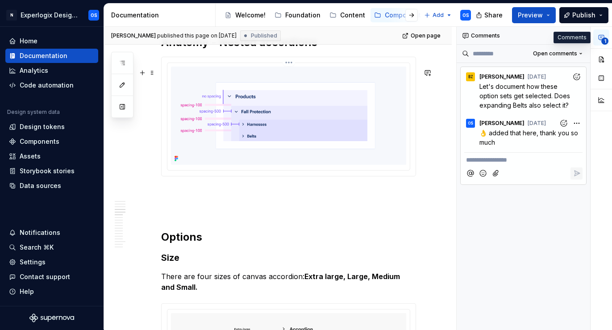
scroll to position [1086, 0]
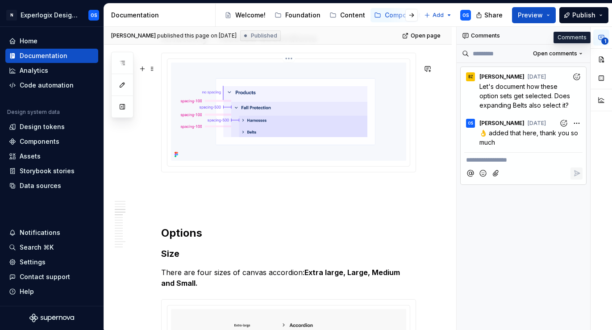
click at [291, 71] on html "N Experlogix Design System OS Home Documentation Analytics Code automation Desi…" at bounding box center [306, 165] width 612 height 330
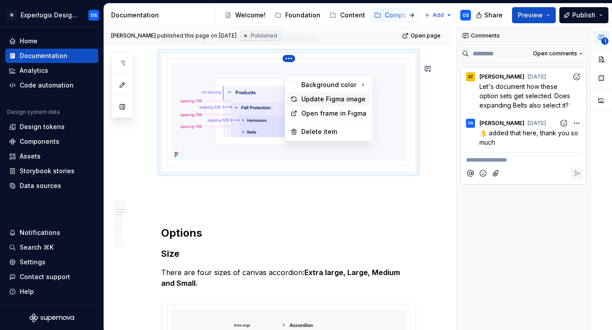
click at [301, 100] on div "Update Figma image" at bounding box center [334, 99] width 66 height 9
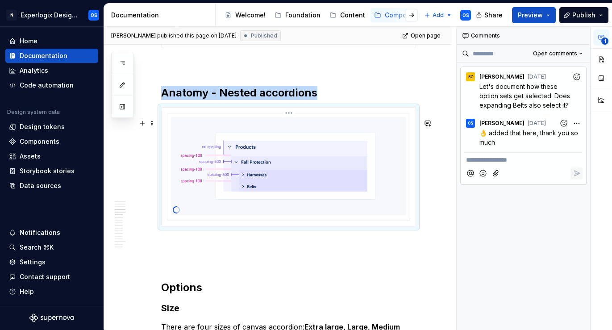
scroll to position [1031, 0]
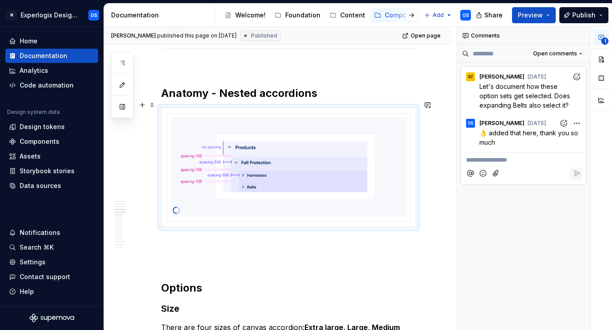
click at [337, 98] on h2 "Anatomy - Nested accordions" at bounding box center [288, 93] width 255 height 14
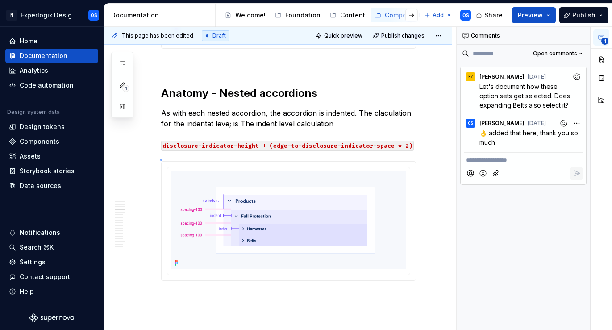
click at [160, 159] on div "This page has been edited. Draft Quick preview Publish changes Canvas Accordion…" at bounding box center [280, 178] width 352 height 303
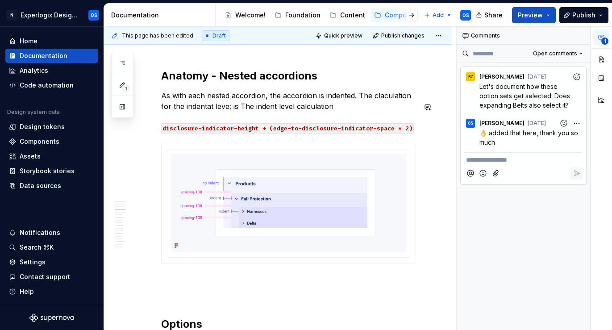
scroll to position [1049, 0]
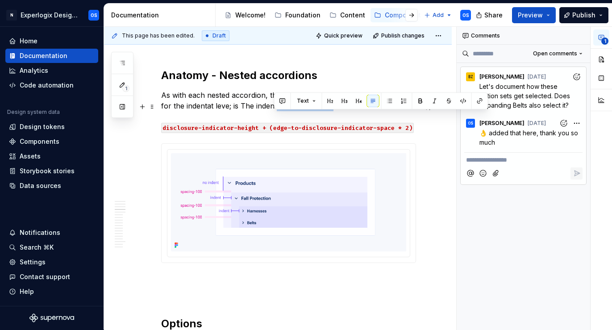
drag, startPoint x: 349, startPoint y: 119, endPoint x: 276, endPoint y: 118, distance: 73.7
click at [276, 118] on p "As with each nested accordion, the accordion is indented. The claculation for t…" at bounding box center [288, 111] width 255 height 43
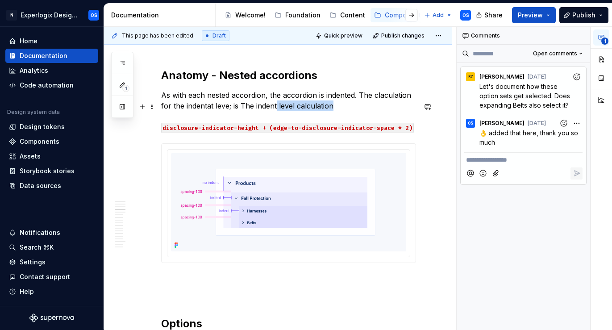
click at [300, 121] on p "As with each nested accordion, the accordion is indented. The claculation for t…" at bounding box center [288, 111] width 255 height 43
click at [241, 117] on p "As with each nested accordion, the accordion is indented. The claculation for t…" at bounding box center [288, 111] width 255 height 43
click at [320, 118] on p "As with each nested accordion, the accordion is indented. The claculation for t…" at bounding box center [288, 111] width 255 height 43
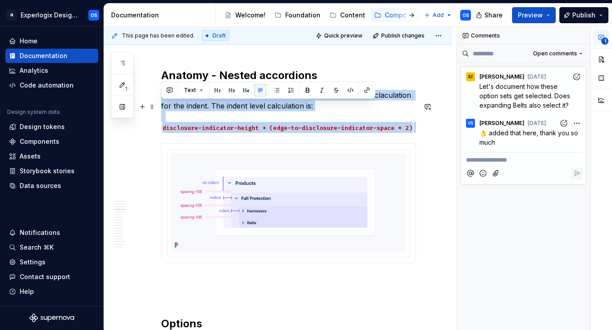
drag, startPoint x: 162, startPoint y: 107, endPoint x: 420, endPoint y: 140, distance: 260.3
click at [416, 133] on p "As with each nested accordion, the accordion is indented. The claculation for t…" at bounding box center [288, 111] width 255 height 43
copy p "As with each nested accordion, the accordion is indented. The claculation for t…"
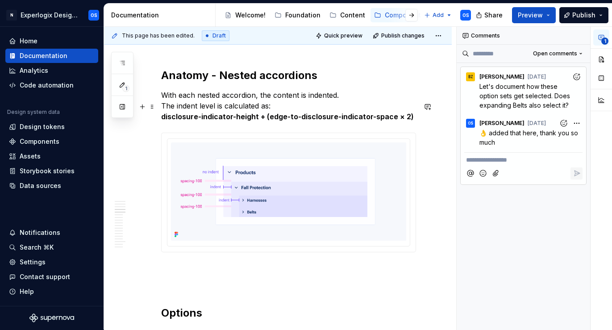
click at [289, 120] on p "With each nested accordion, the content is indented. The indent level is calcul…" at bounding box center [288, 106] width 255 height 32
click at [577, 21] on button "Publish" at bounding box center [584, 15] width 49 height 16
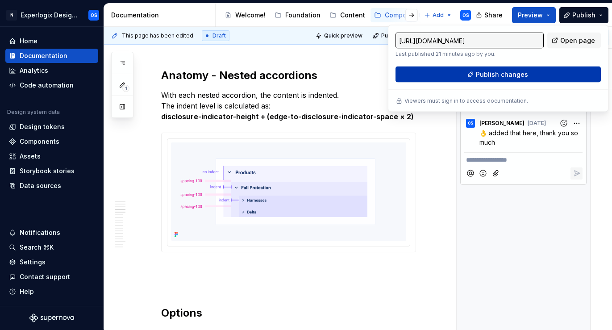
click at [494, 75] on span "Publish changes" at bounding box center [502, 74] width 52 height 9
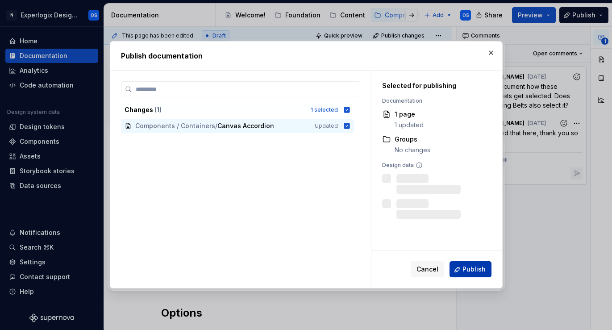
click at [483, 267] on span "Publish" at bounding box center [474, 269] width 23 height 9
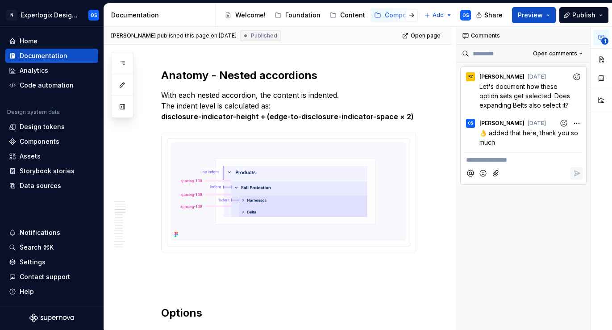
type textarea "*"
